Goal: Check status: Verify the current state of an ongoing process or item

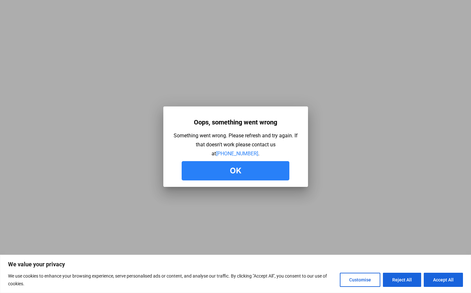
click at [408, 280] on button "Reject All" at bounding box center [402, 279] width 38 height 14
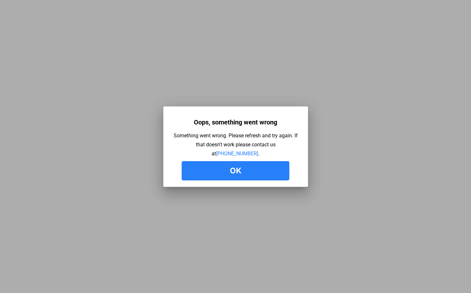
click at [251, 167] on button "Ok" at bounding box center [235, 170] width 108 height 19
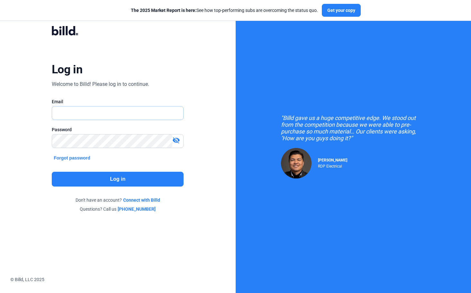
type input "[EMAIL_ADDRESS][DOMAIN_NAME]"
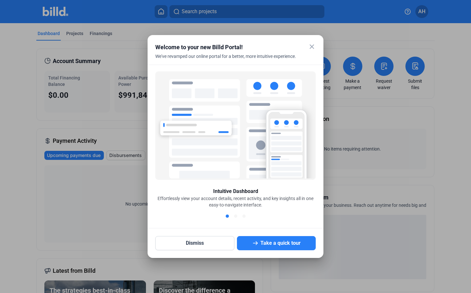
click at [312, 46] on mat-icon "close" at bounding box center [312, 47] width 8 height 8
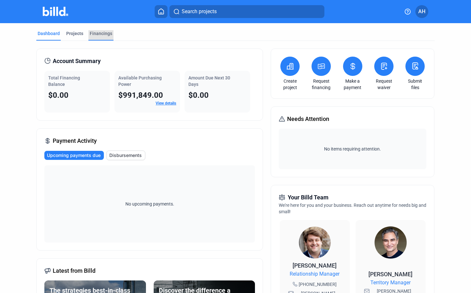
click at [96, 33] on div "Financings" at bounding box center [101, 33] width 22 height 6
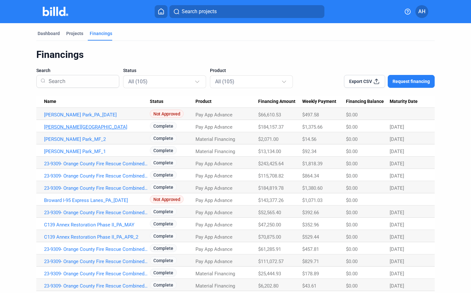
click at [64, 118] on link "Gaines Park_PA_MAY" at bounding box center [97, 115] width 106 height 6
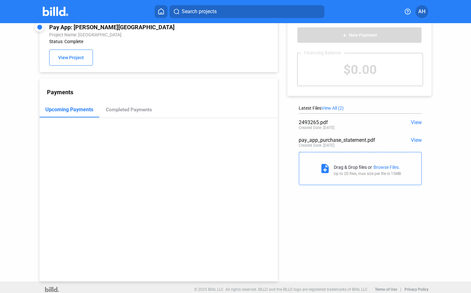
scroll to position [18, 0]
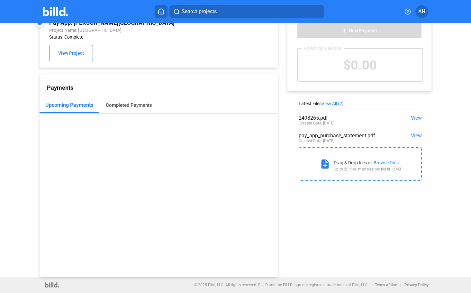
click at [121, 103] on div "Completed Payments" at bounding box center [129, 105] width 46 height 6
